Goal: Information Seeking & Learning: Learn about a topic

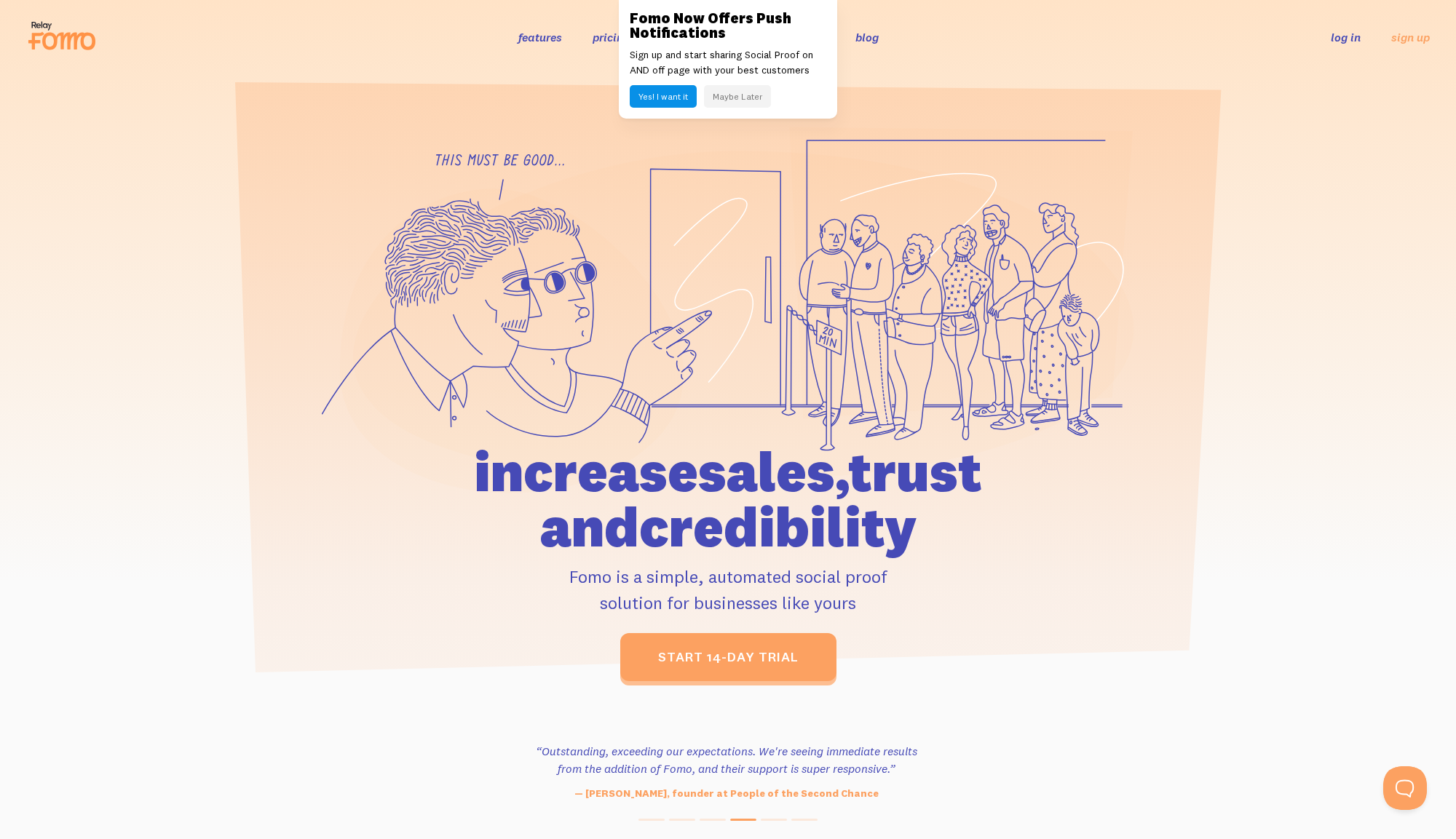
click at [836, 285] on icon at bounding box center [961, 273] width 343 height 292
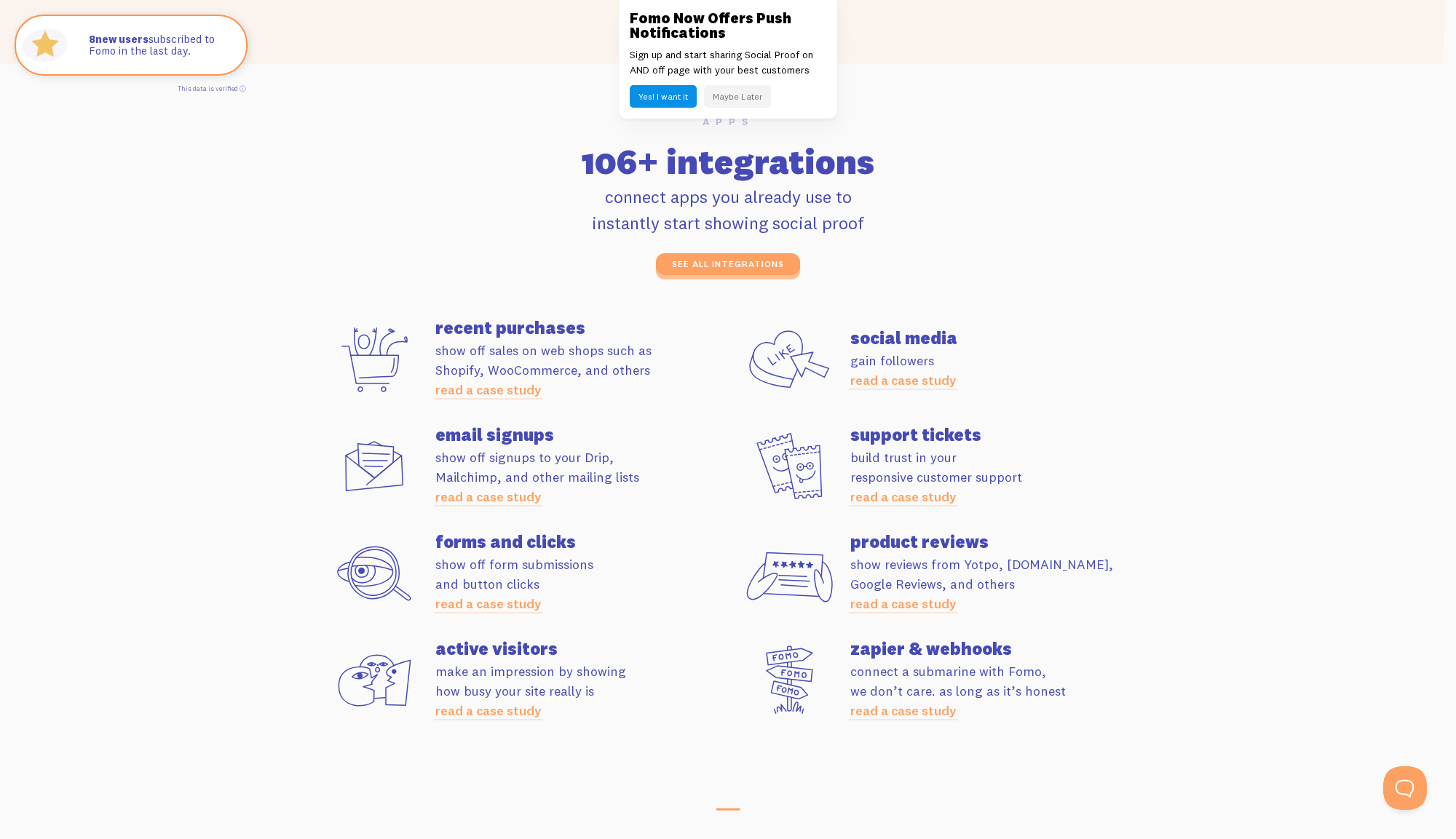
scroll to position [4094, 0]
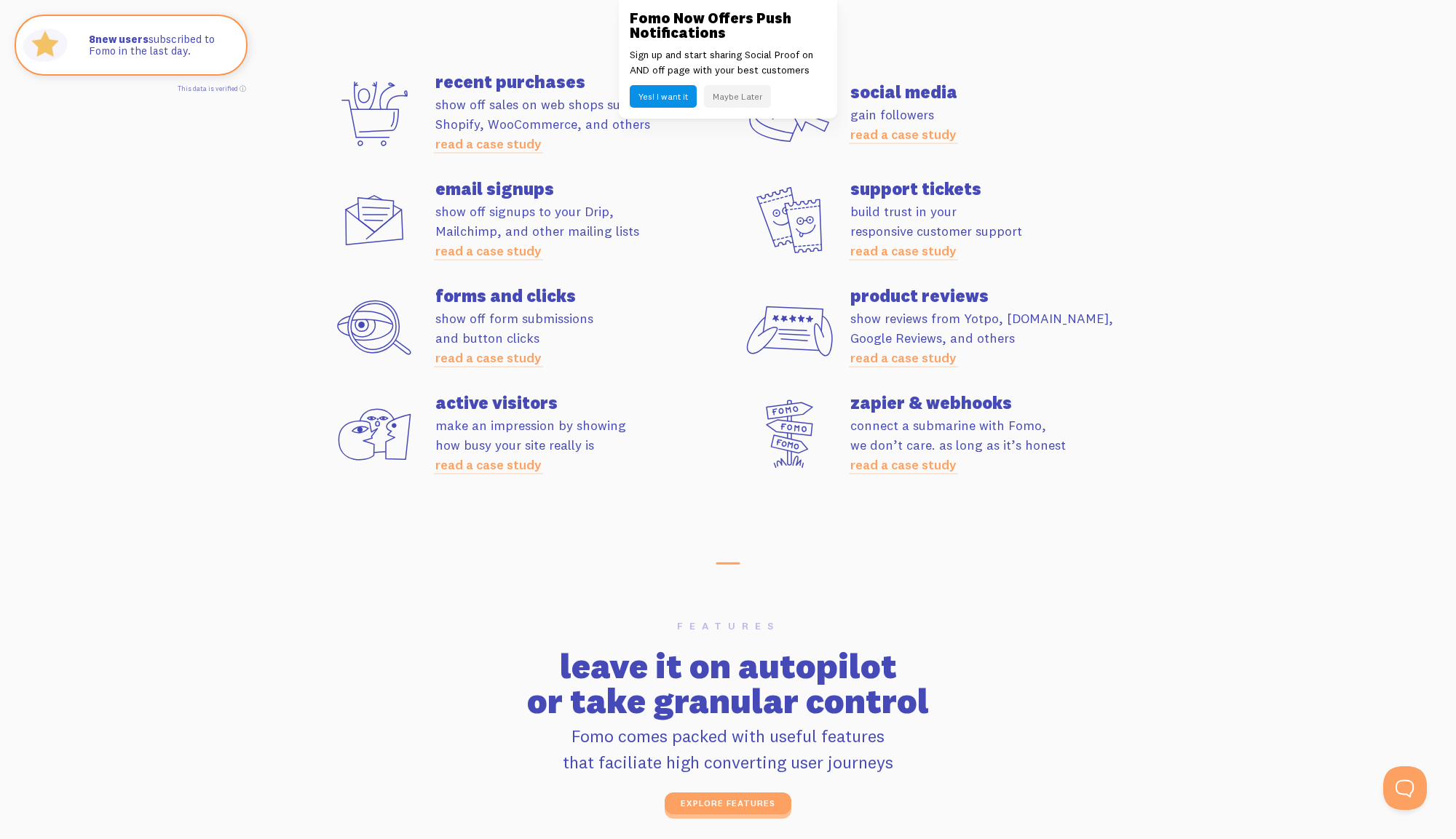
click at [731, 96] on button "Maybe Later" at bounding box center [738, 96] width 67 height 23
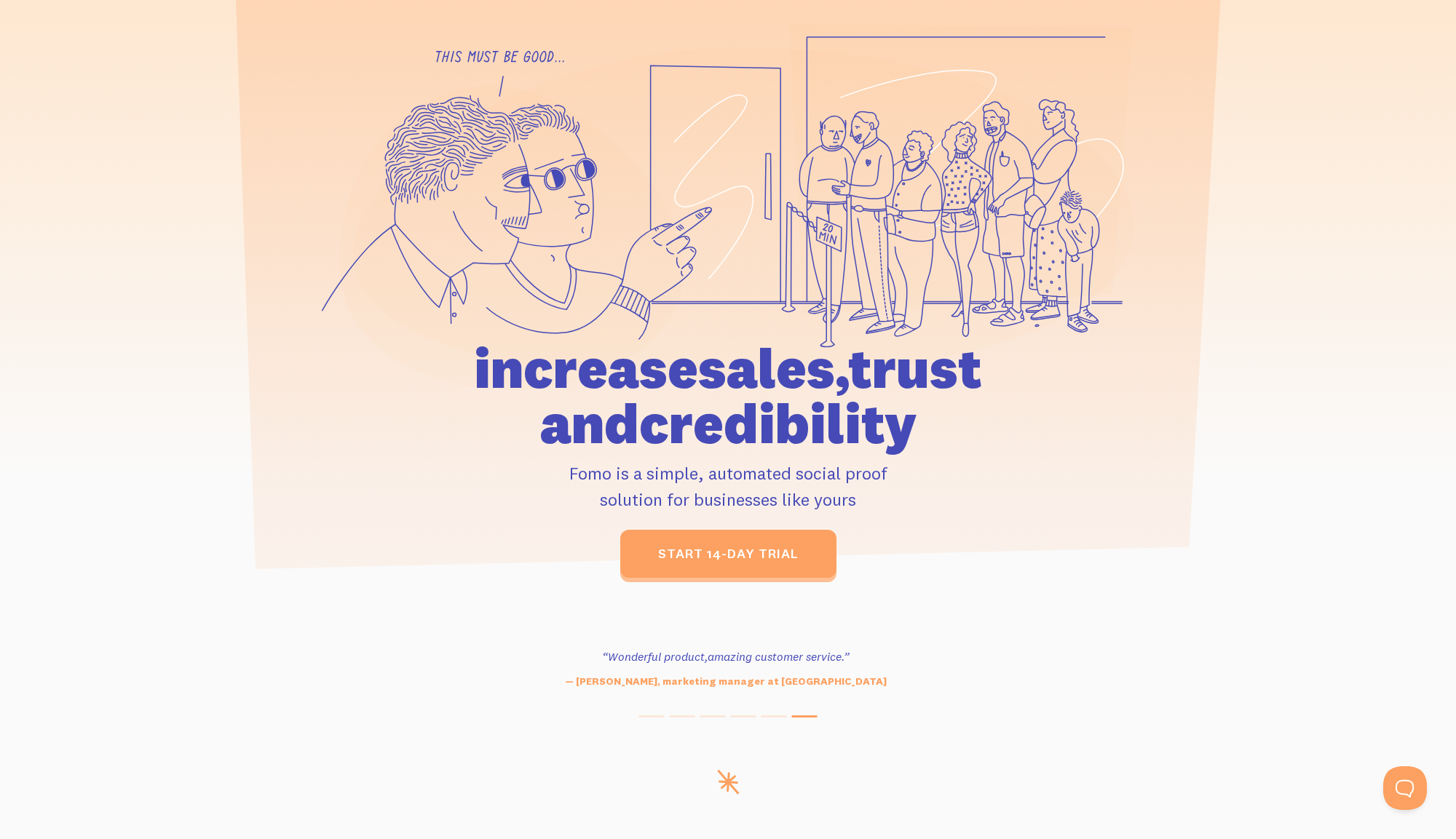
scroll to position [0, 0]
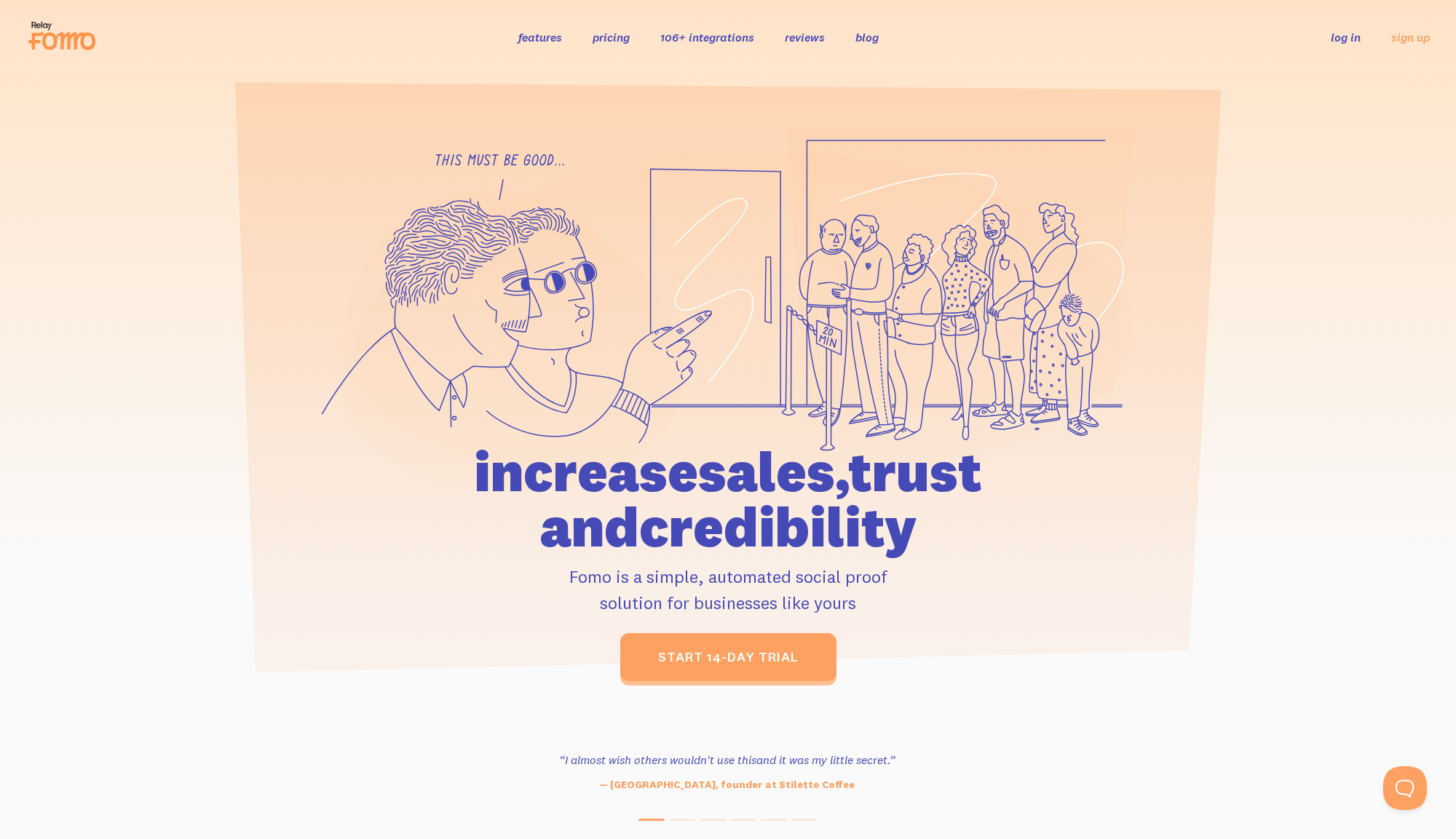
click at [621, 35] on link "pricing" at bounding box center [610, 37] width 37 height 15
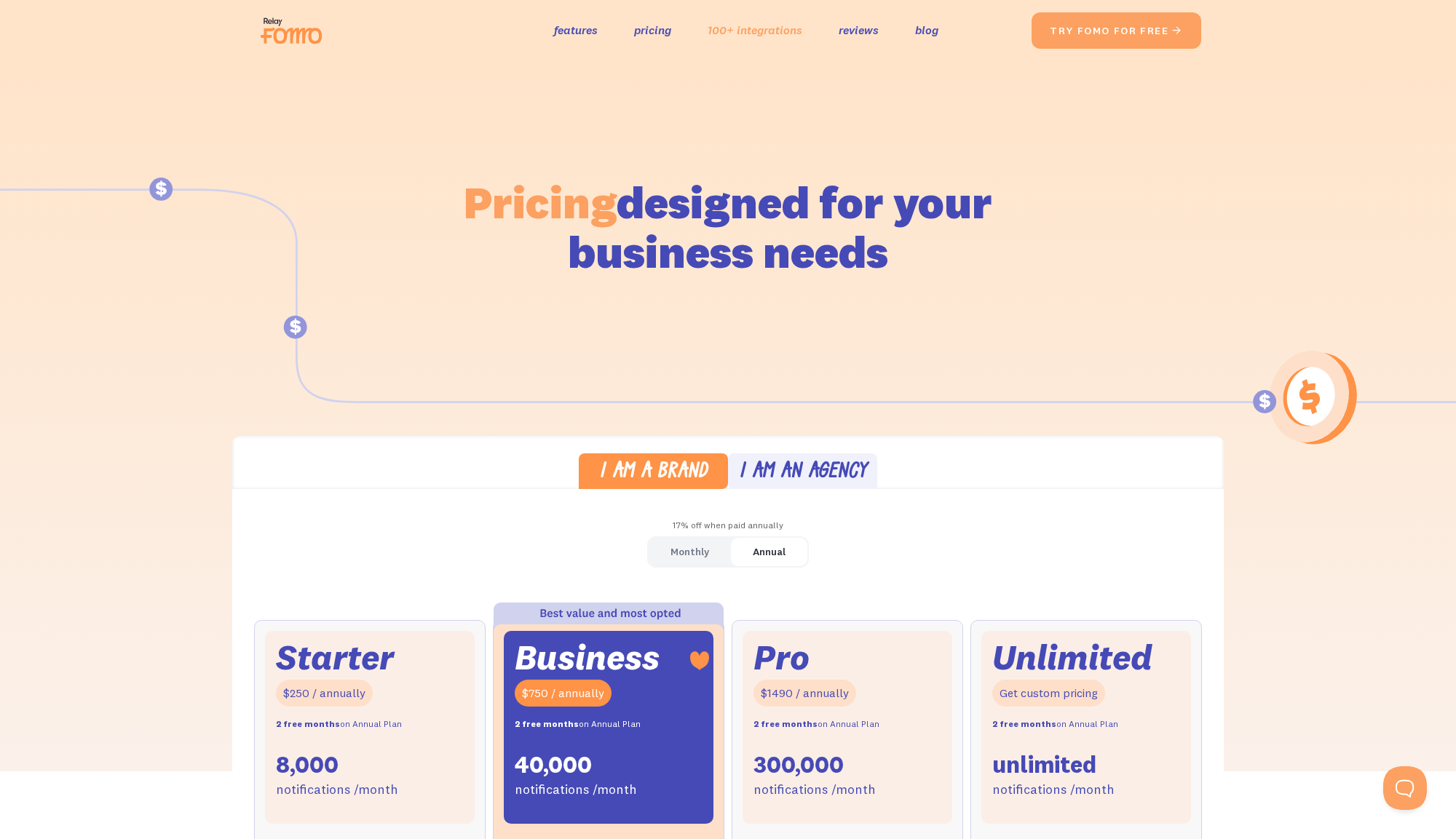
click at [731, 26] on link "100+ integrations" at bounding box center [755, 30] width 95 height 21
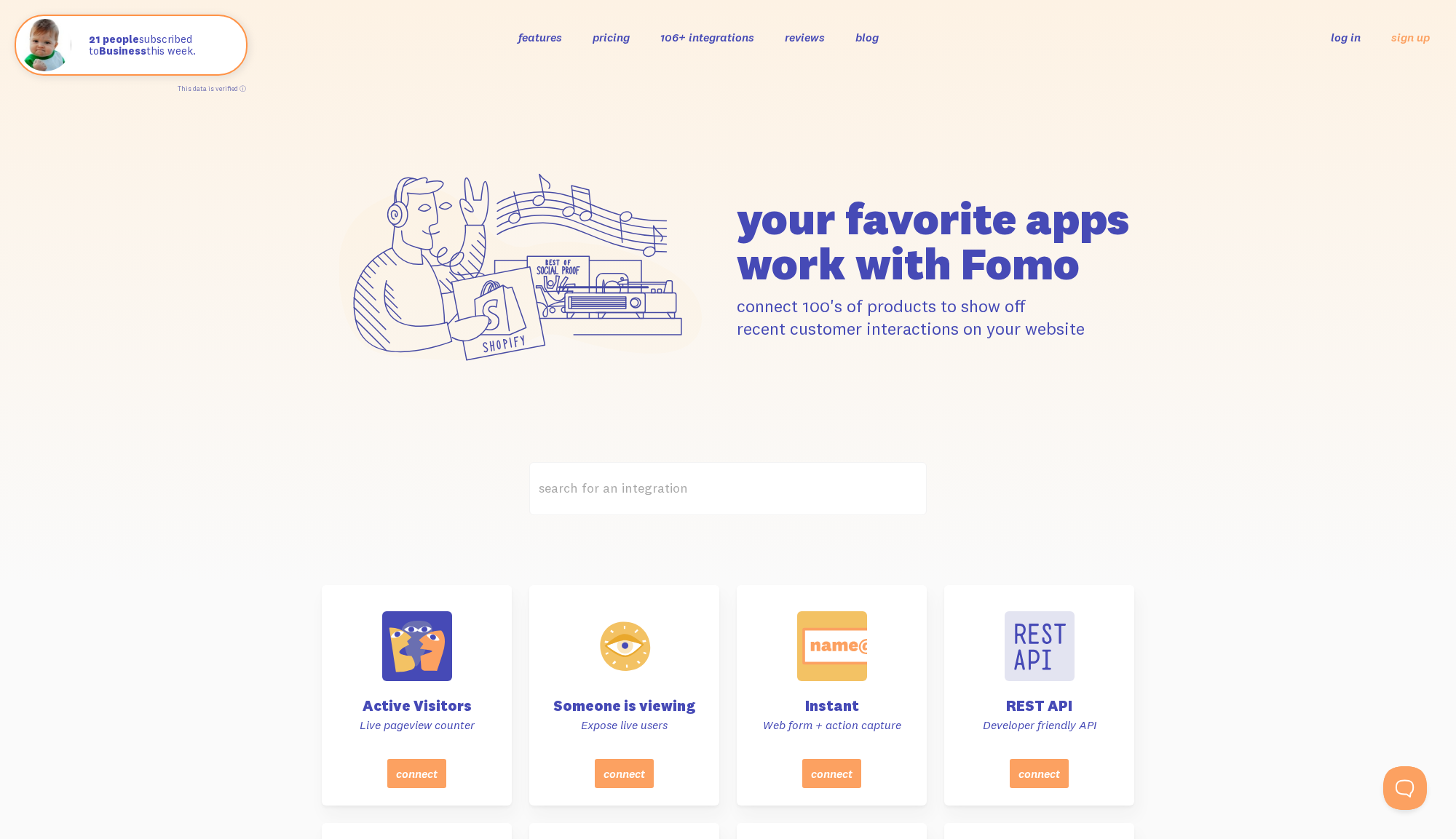
click at [534, 38] on link "features" at bounding box center [540, 37] width 44 height 15
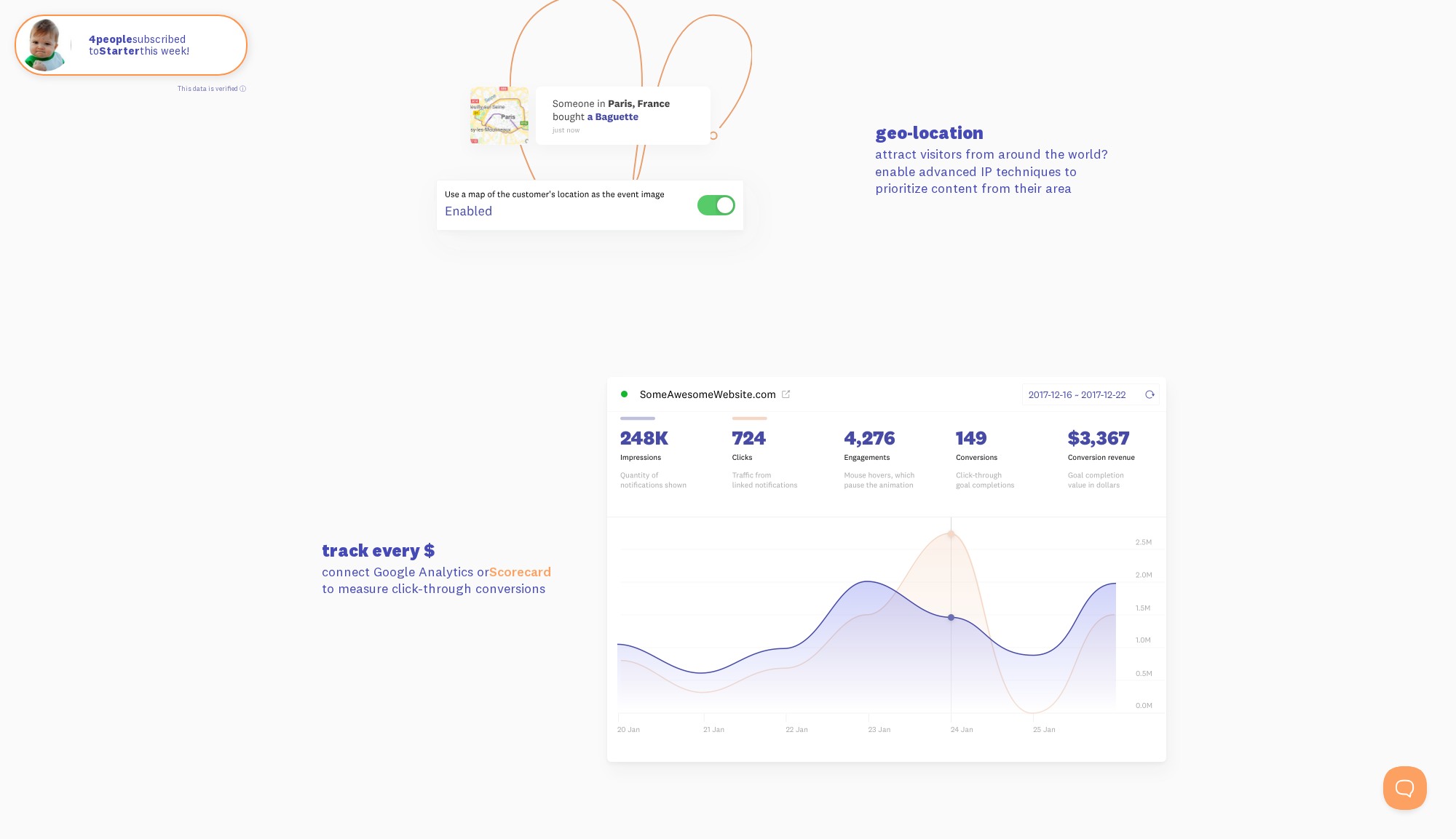
scroll to position [3596, 0]
